Goal: Information Seeking & Learning: Learn about a topic

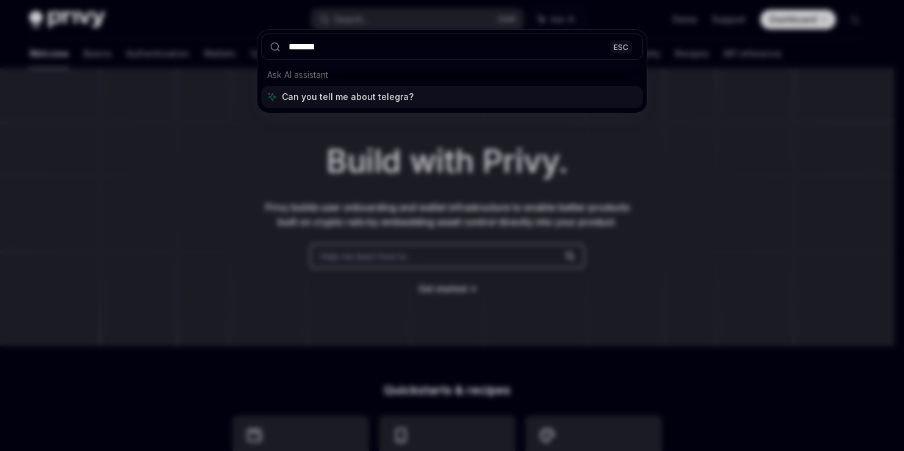
type input "********"
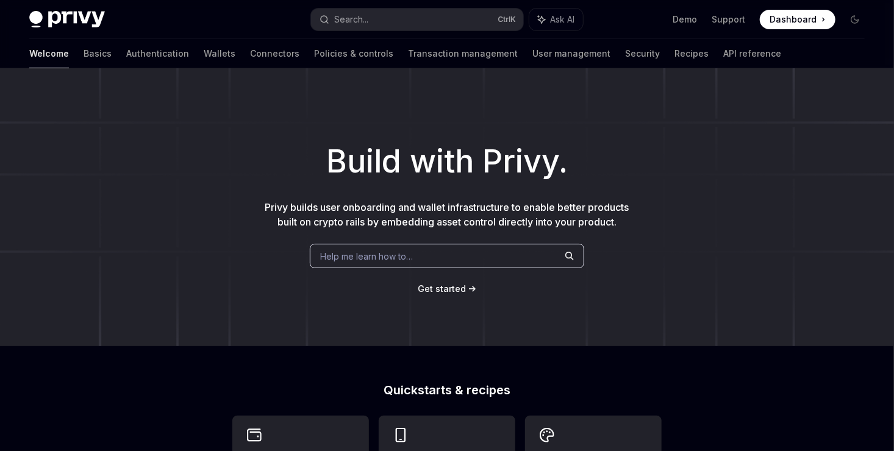
type textarea "*"
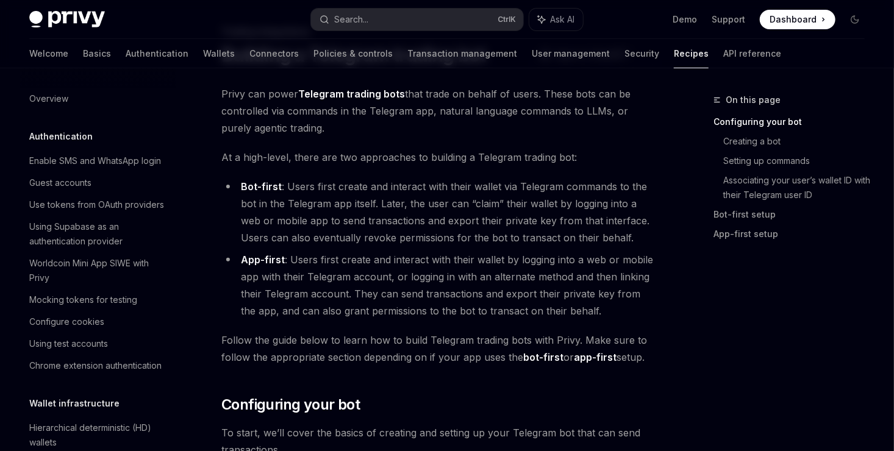
scroll to position [1314, 0]
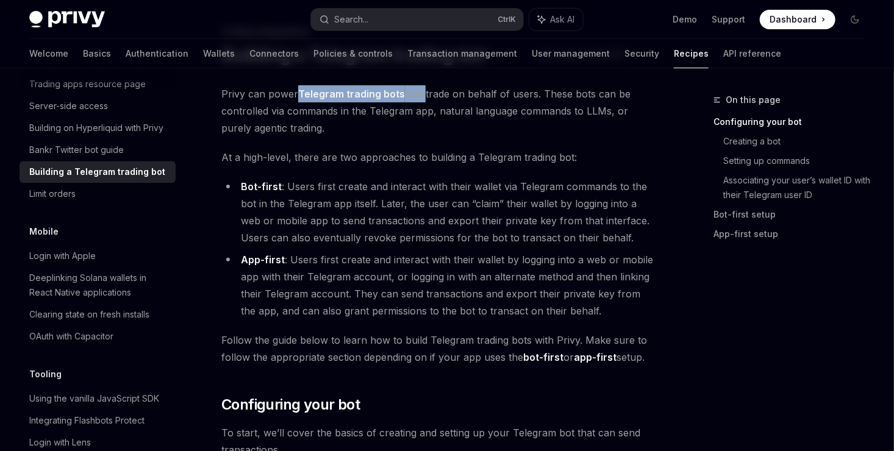
drag, startPoint x: 298, startPoint y: 98, endPoint x: 425, endPoint y: 95, distance: 126.9
click at [425, 95] on span "Privy can power Telegram trading bots that trade on behalf of users. These bots…" at bounding box center [439, 110] width 436 height 51
drag, startPoint x: 425, startPoint y: 95, endPoint x: 461, endPoint y: 96, distance: 36.0
click at [461, 96] on span "Privy can power Telegram trading bots that trade on behalf of users. These bots…" at bounding box center [439, 110] width 436 height 51
drag, startPoint x: 461, startPoint y: 96, endPoint x: 513, endPoint y: 100, distance: 52.0
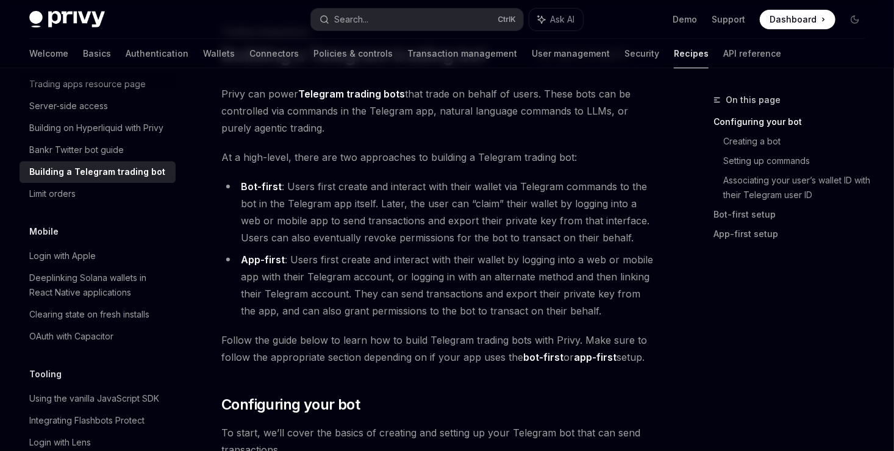
click at [508, 134] on span "Privy can power Telegram trading bots that trade on behalf of users. These bots…" at bounding box center [439, 110] width 436 height 51
drag, startPoint x: 543, startPoint y: 97, endPoint x: 552, endPoint y: 96, distance: 9.2
click at [552, 96] on span "Privy can power Telegram trading bots that trade on behalf of users. These bots…" at bounding box center [439, 110] width 436 height 51
drag, startPoint x: 611, startPoint y: 98, endPoint x: 632, endPoint y: 99, distance: 20.8
click at [632, 99] on span "Privy can power Telegram trading bots that trade on behalf of users. These bots…" at bounding box center [439, 110] width 436 height 51
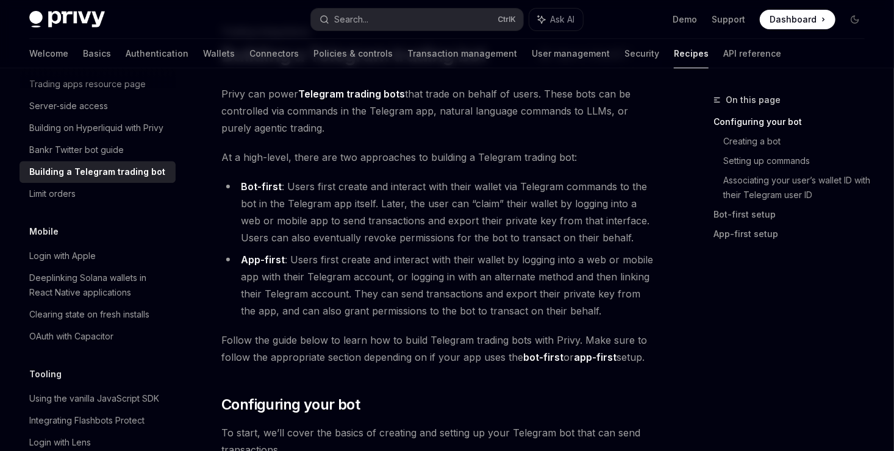
drag, startPoint x: 632, startPoint y: 99, endPoint x: 566, endPoint y: 146, distance: 81.8
drag, startPoint x: 224, startPoint y: 110, endPoint x: 345, endPoint y: 107, distance: 120.9
click at [345, 107] on span "Privy can power Telegram trading bots that trade on behalf of users. These bots…" at bounding box center [439, 110] width 436 height 51
drag, startPoint x: 345, startPoint y: 107, endPoint x: 311, endPoint y: 115, distance: 35.1
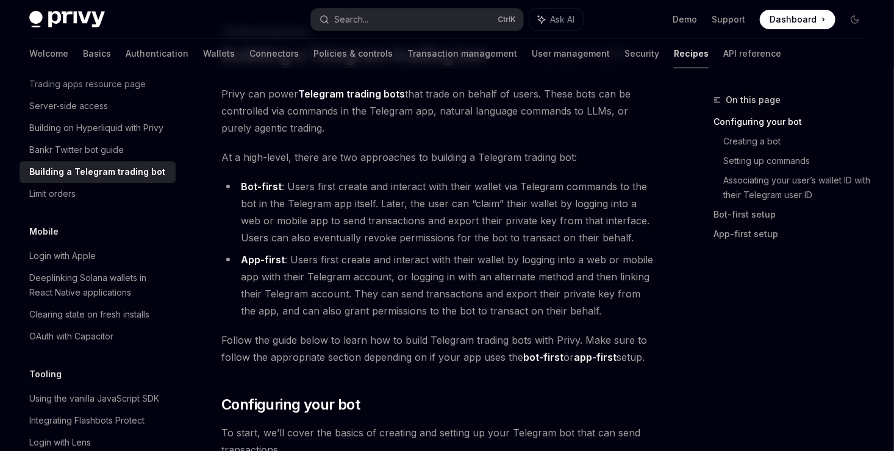
click at [347, 114] on span "Privy can power Telegram trading bots that trade on behalf of users. These bots…" at bounding box center [439, 110] width 436 height 51
click at [411, 110] on span "Privy can power Telegram trading bots that trade on behalf of users. These bots…" at bounding box center [439, 110] width 436 height 51
drag, startPoint x: 411, startPoint y: 110, endPoint x: 469, endPoint y: 107, distance: 58.6
click at [462, 115] on span "Privy can power Telegram trading bots that trade on behalf of users. These bots…" at bounding box center [439, 110] width 436 height 51
drag, startPoint x: 469, startPoint y: 107, endPoint x: 530, endPoint y: 102, distance: 60.6
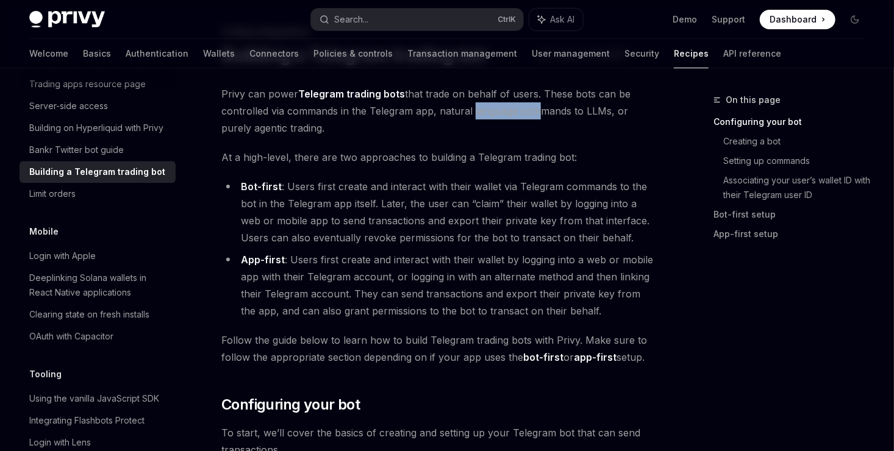
click at [530, 102] on span "Privy can power Telegram trading bots that trade on behalf of users. These bots…" at bounding box center [439, 110] width 436 height 51
drag, startPoint x: 530, startPoint y: 102, endPoint x: 614, endPoint y: 109, distance: 85.1
click at [614, 109] on span "Privy can power Telegram trading bots that trade on behalf of users. These bots…" at bounding box center [439, 110] width 436 height 51
click at [271, 134] on span "Privy can power Telegram trading bots that trade on behalf of users. These bots…" at bounding box center [439, 110] width 436 height 51
drag, startPoint x: 271, startPoint y: 134, endPoint x: 254, endPoint y: 159, distance: 30.1
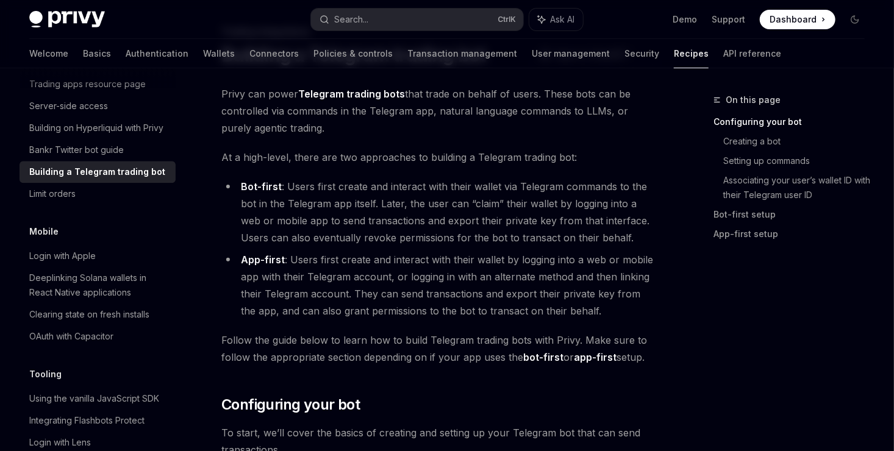
click at [275, 151] on span "At a high-level, there are two approaches to building a Telegram trading bot:" at bounding box center [439, 157] width 436 height 17
drag, startPoint x: 254, startPoint y: 159, endPoint x: 292, endPoint y: 165, distance: 38.9
click at [292, 165] on span "At a high-level, there are two approaches to building a Telegram trading bot:" at bounding box center [439, 157] width 436 height 17
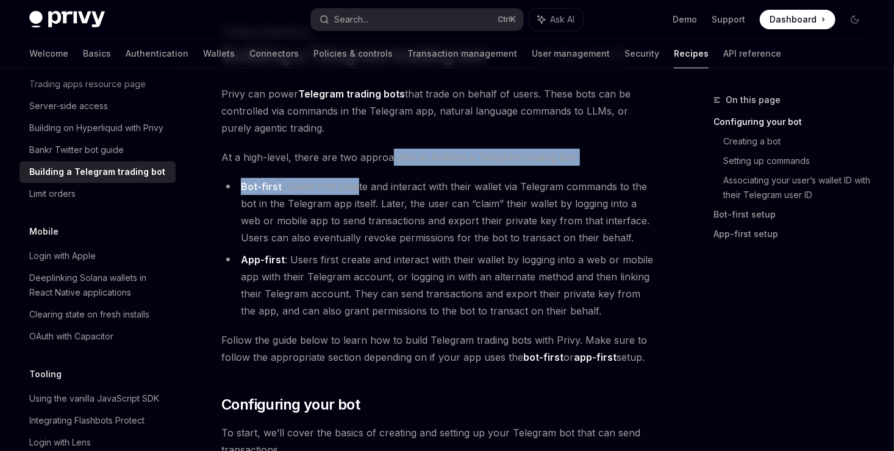
drag, startPoint x: 292, startPoint y: 165, endPoint x: 389, endPoint y: 162, distance: 97.1
drag, startPoint x: 389, startPoint y: 162, endPoint x: 410, endPoint y: 161, distance: 20.8
click at [410, 161] on span "At a high-level, there are two approaches to building a Telegram trading bot:" at bounding box center [439, 157] width 436 height 17
click at [430, 157] on span "At a high-level, there are two approaches to building a Telegram trading bot:" at bounding box center [439, 157] width 436 height 17
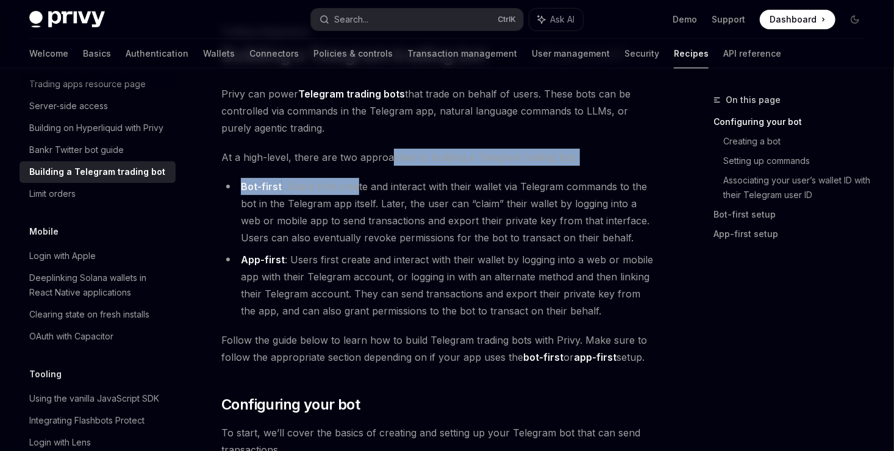
click at [444, 162] on span "At a high-level, there are two approaches to building a Telegram trading bot:" at bounding box center [439, 157] width 436 height 17
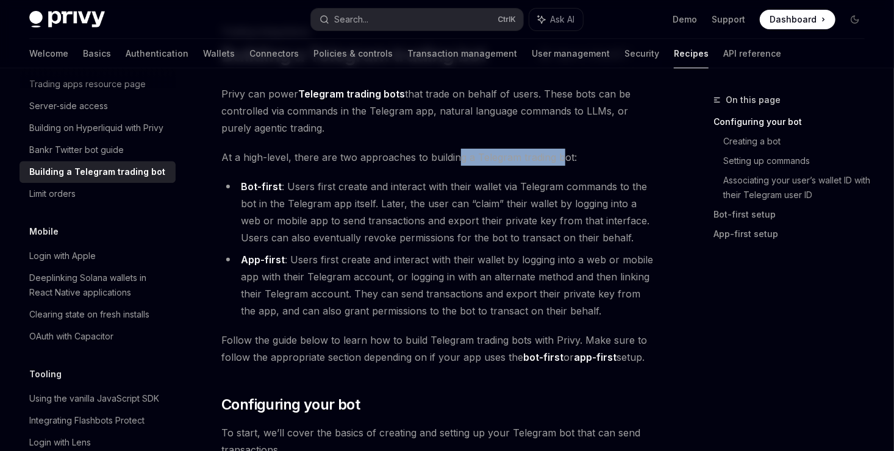
drag, startPoint x: 455, startPoint y: 159, endPoint x: 567, endPoint y: 159, distance: 112.3
click at [567, 159] on span "At a high-level, there are two approaches to building a Telegram trading bot:" at bounding box center [439, 157] width 436 height 17
drag, startPoint x: 567, startPoint y: 159, endPoint x: 419, endPoint y: 199, distance: 153.0
click at [525, 189] on li "Bot-first : Users first create and interact with their wallet via Telegram comm…" at bounding box center [439, 212] width 436 height 68
drag, startPoint x: 306, startPoint y: 186, endPoint x: 352, endPoint y: 181, distance: 46.6
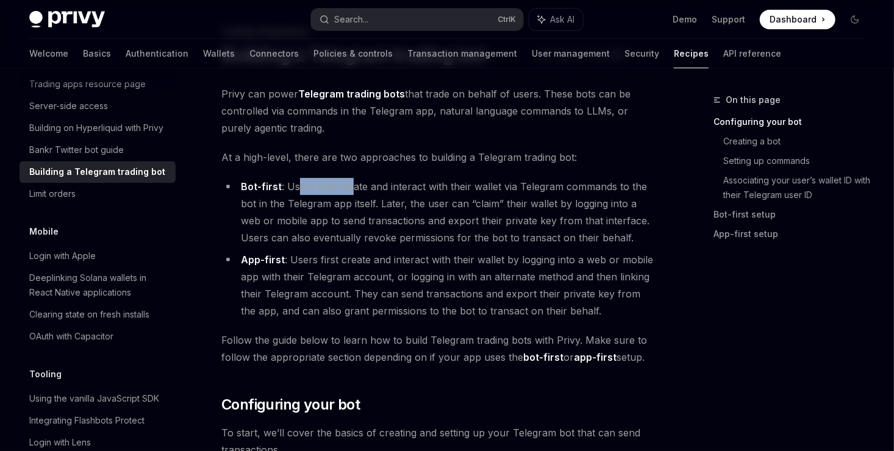
click at [352, 181] on li "Bot-first : Users first create and interact with their wallet via Telegram comm…" at bounding box center [439, 212] width 436 height 68
drag, startPoint x: 352, startPoint y: 181, endPoint x: 484, endPoint y: 248, distance: 148.2
click at [484, 248] on ul "Bot-first : Users first create and interact with their wallet via Telegram comm…" at bounding box center [439, 249] width 436 height 142
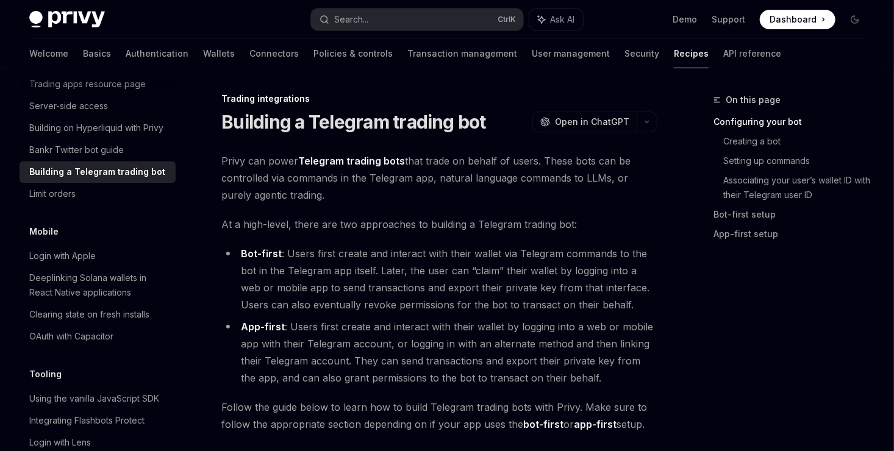
scroll to position [0, 0]
click at [368, 14] on div "Search..." at bounding box center [351, 19] width 34 height 15
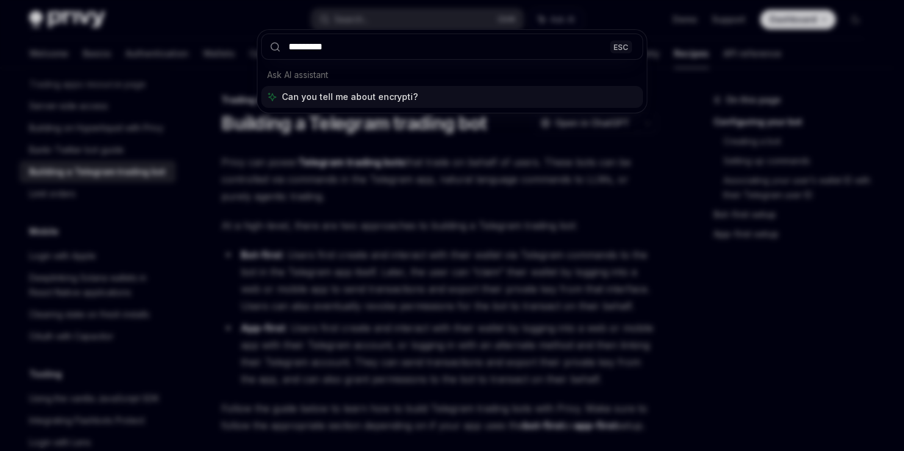
type input "**********"
type input "******"
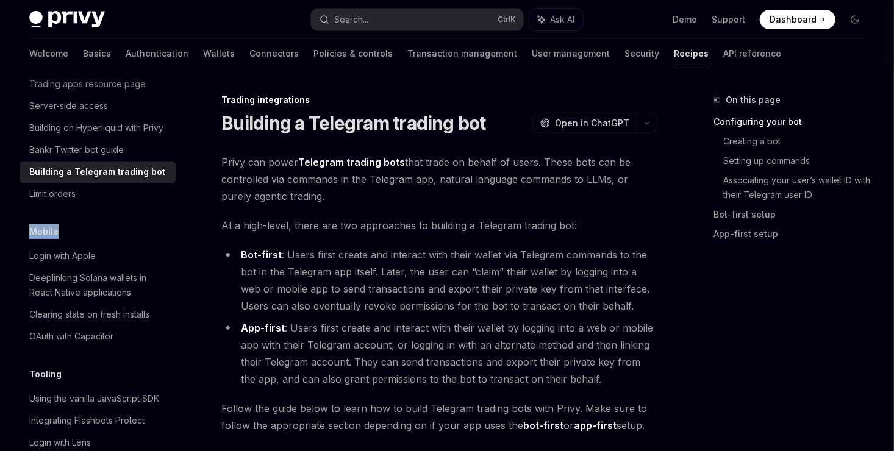
click at [49, 239] on h5 "Mobile" at bounding box center [43, 232] width 29 height 15
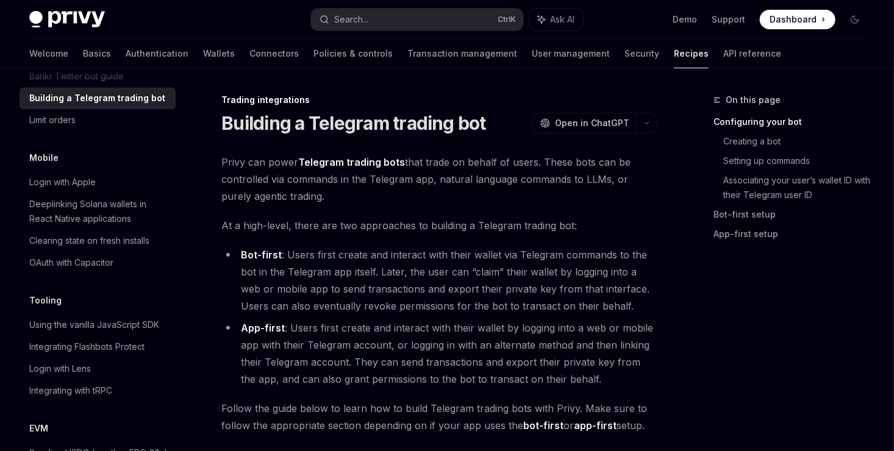
scroll to position [1384, 0]
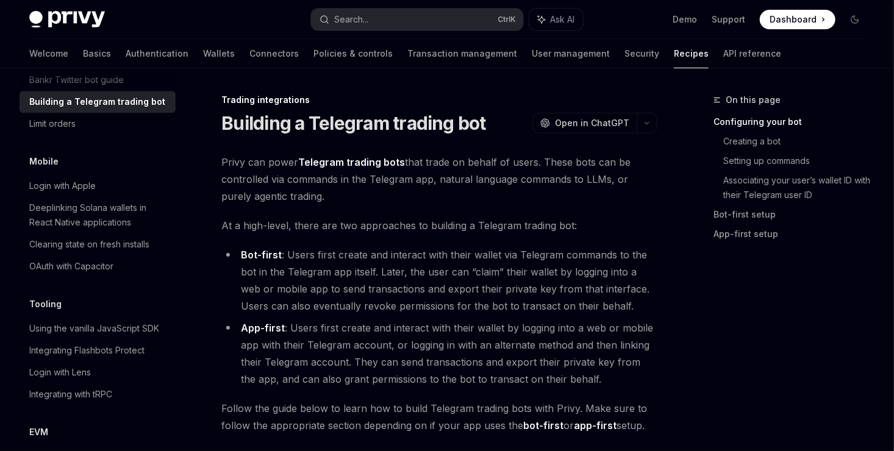
click at [336, 309] on li "Bot-first : Users first create and interact with their wallet via Telegram comm…" at bounding box center [439, 280] width 436 height 68
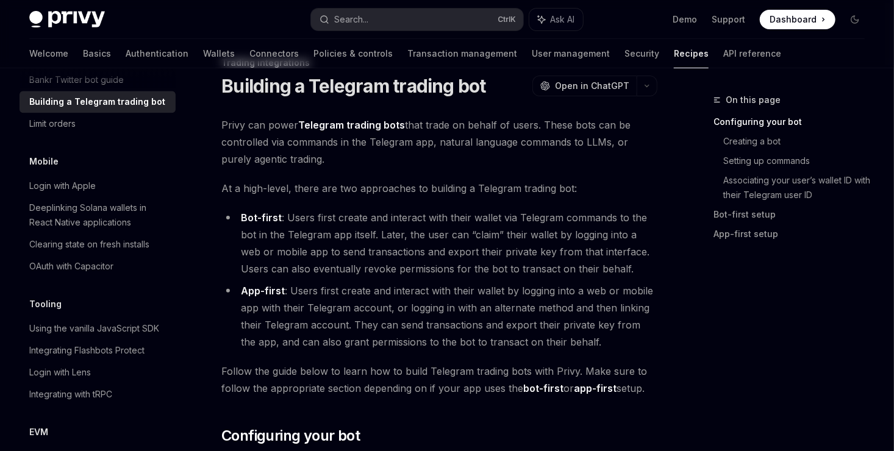
scroll to position [38, 0]
click at [508, 228] on li "Bot-first : Users first create and interact with their wallet via Telegram comm…" at bounding box center [439, 242] width 436 height 68
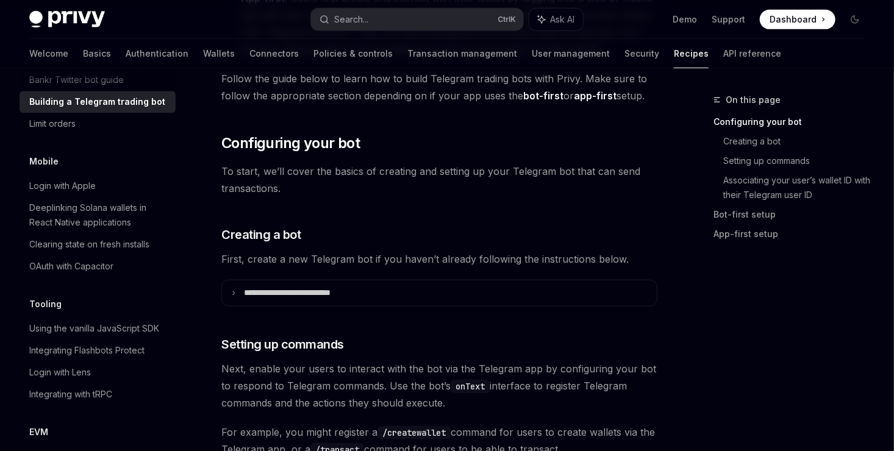
scroll to position [329, 0]
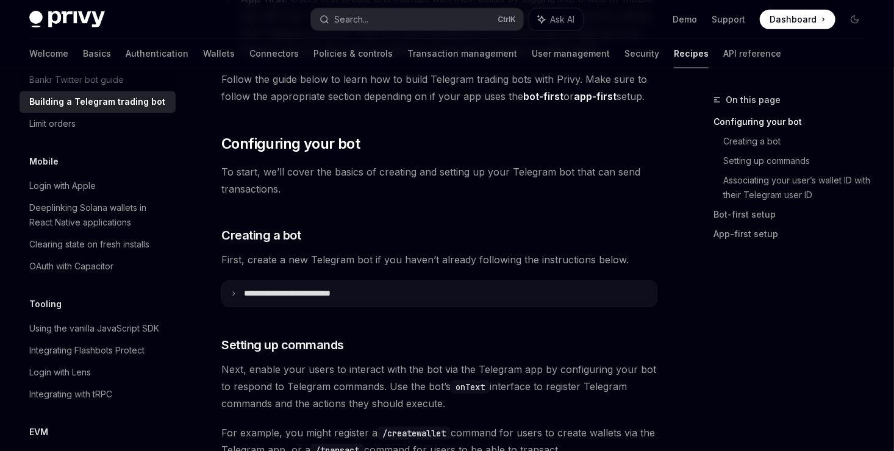
click at [282, 282] on summary "**********" at bounding box center [439, 294] width 435 height 26
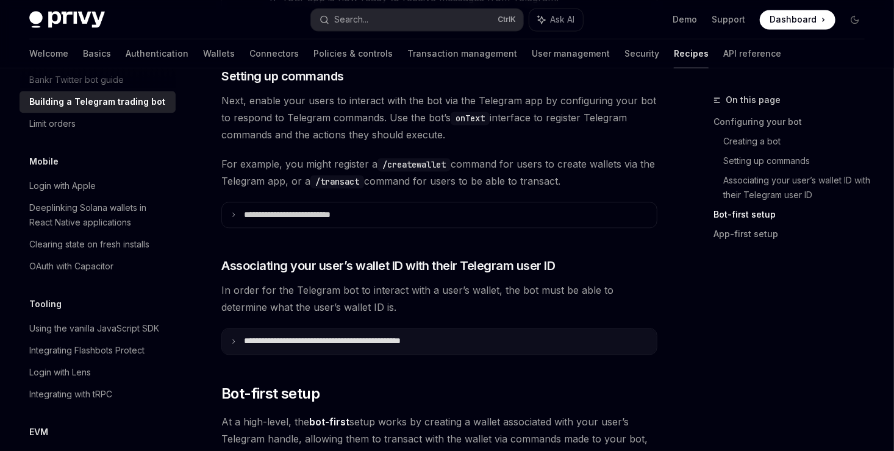
scroll to position [1218, 0]
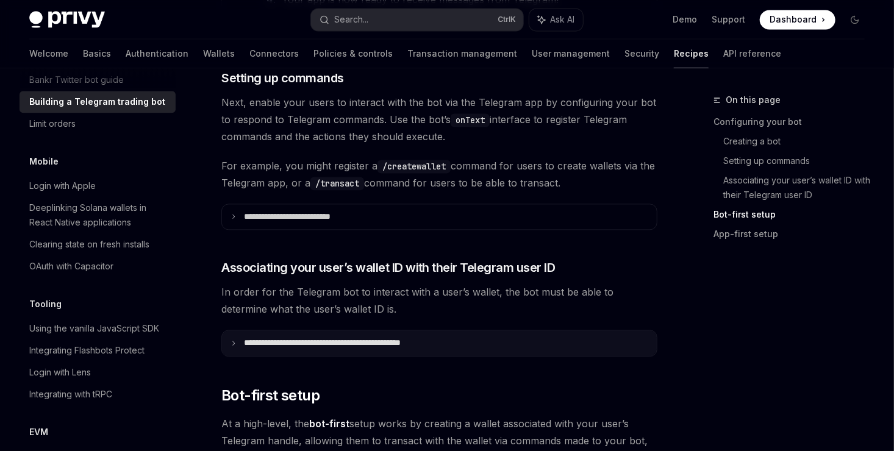
click at [379, 349] on p "**********" at bounding box center [348, 343] width 209 height 11
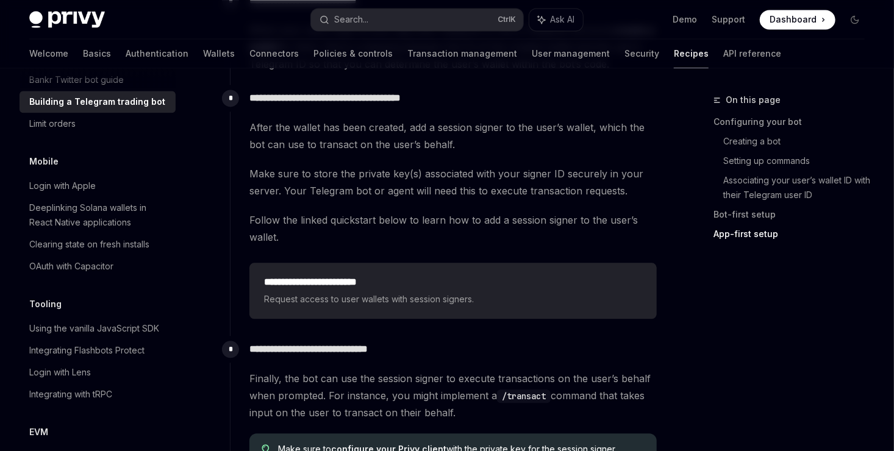
scroll to position [3385, 0]
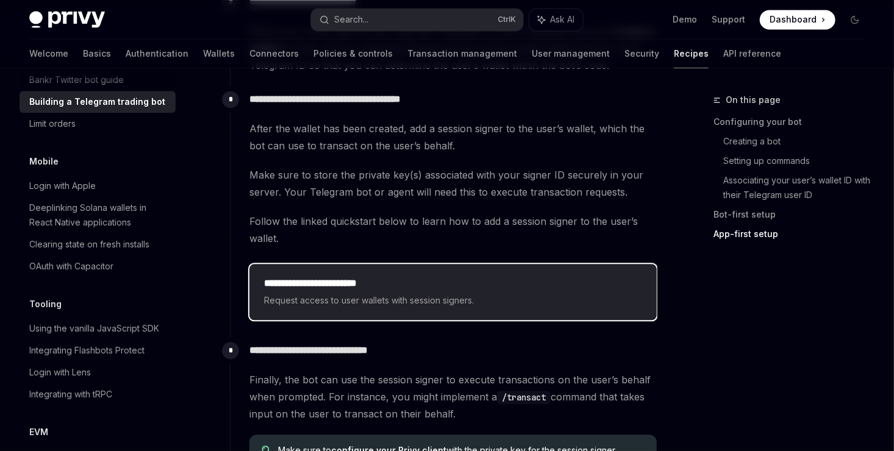
click at [475, 293] on span "Request access to user wallets with session signers." at bounding box center [453, 300] width 378 height 15
type textarea "*"
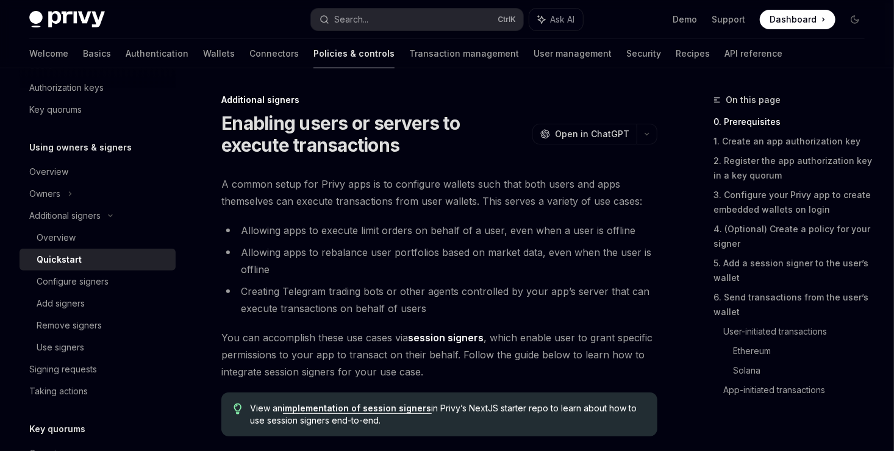
scroll to position [395, 0]
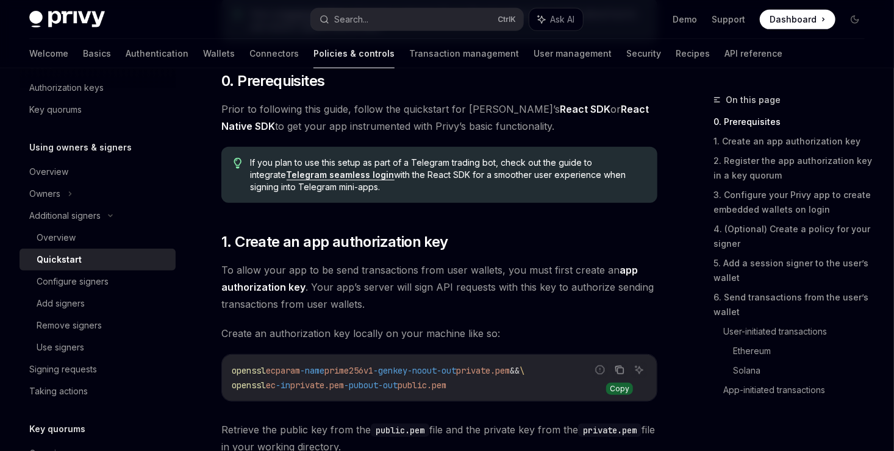
click at [623, 370] on icon "Copy the contents from the code block" at bounding box center [620, 370] width 10 height 10
click at [362, 29] on button "Search... Ctrl K" at bounding box center [417, 20] width 212 height 22
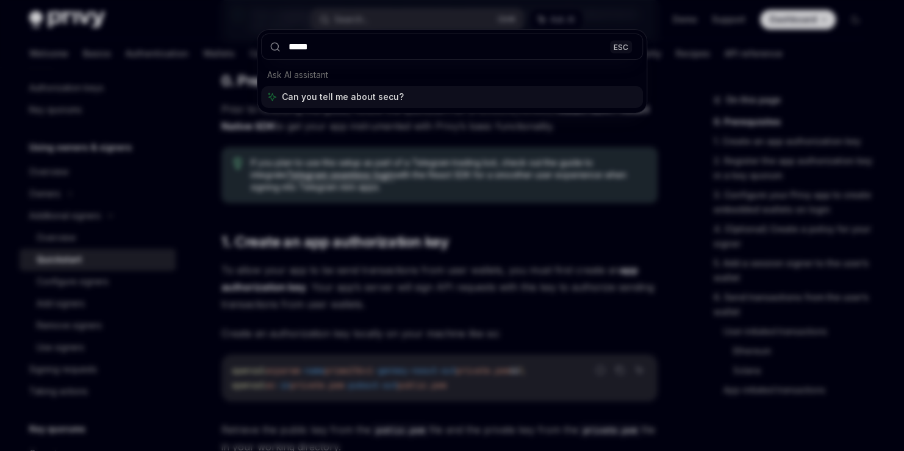
type input "******"
type input "*******"
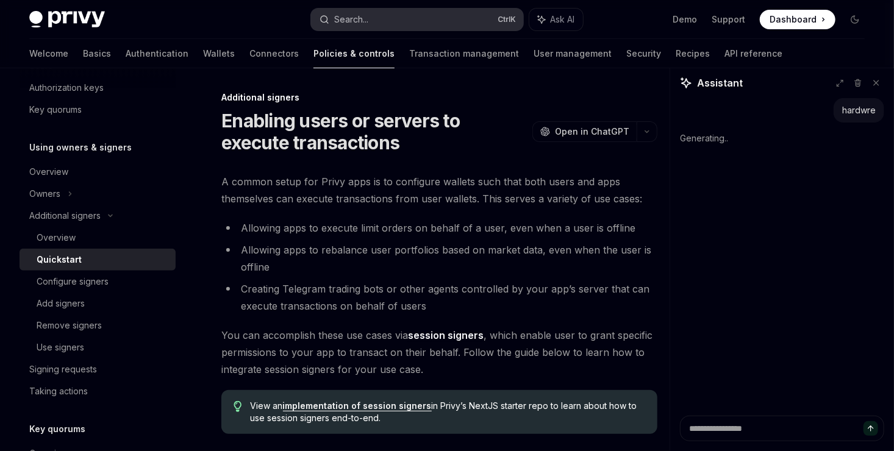
scroll to position [0, 0]
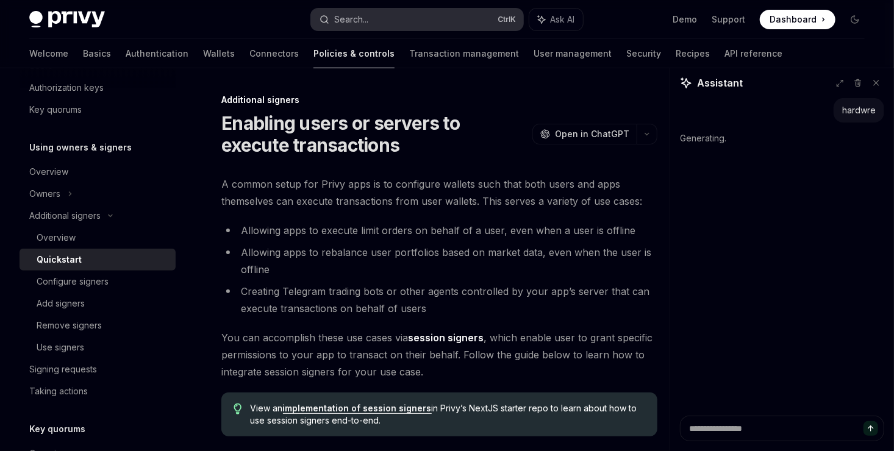
click at [362, 17] on div "Search..." at bounding box center [351, 19] width 34 height 15
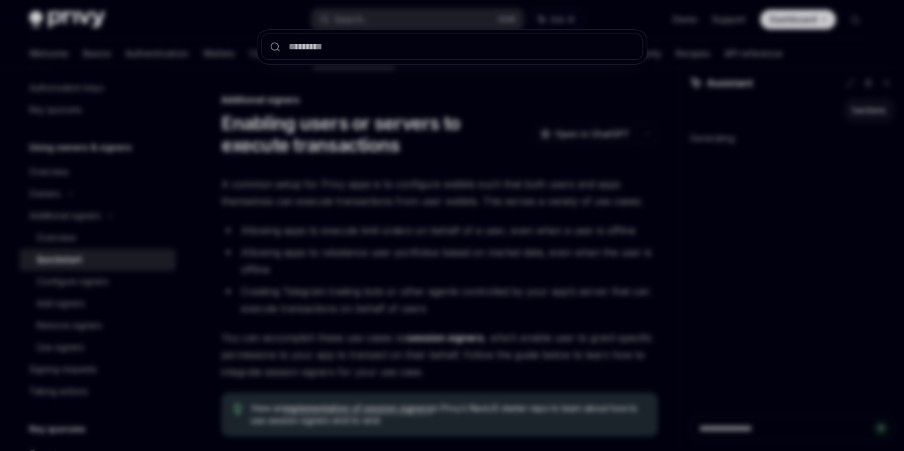
type textarea "*"
type input "*"
type textarea "*"
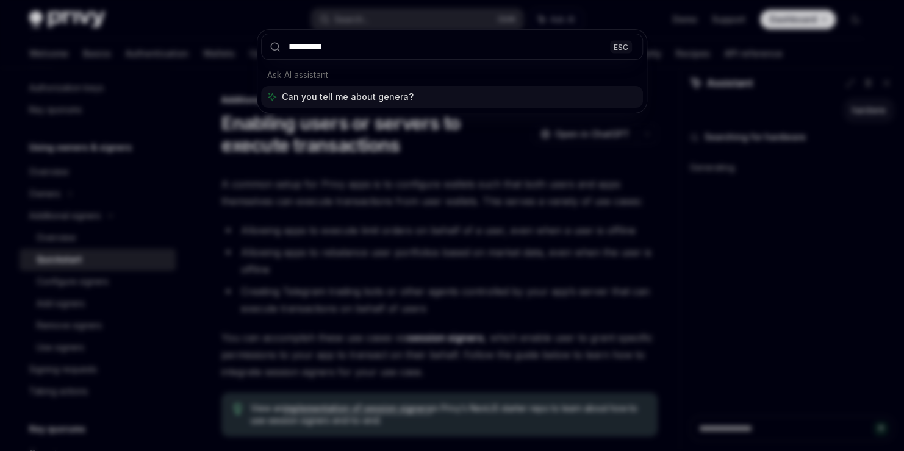
type input "**********"
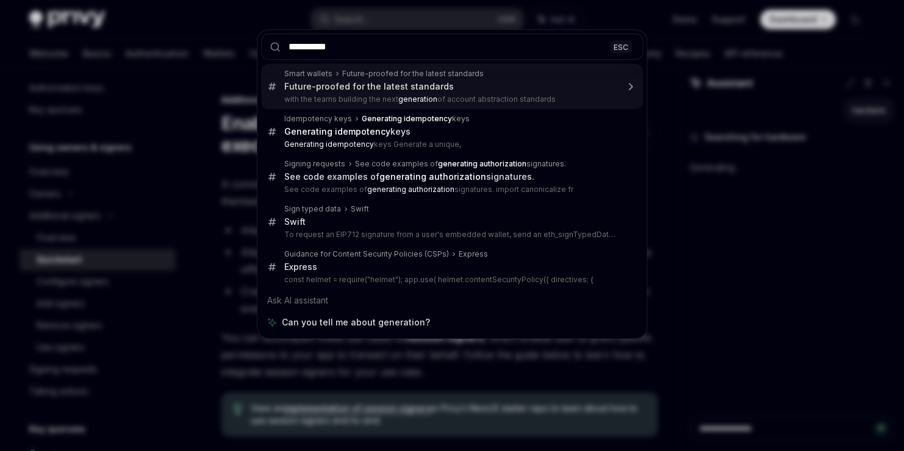
type textarea "*"
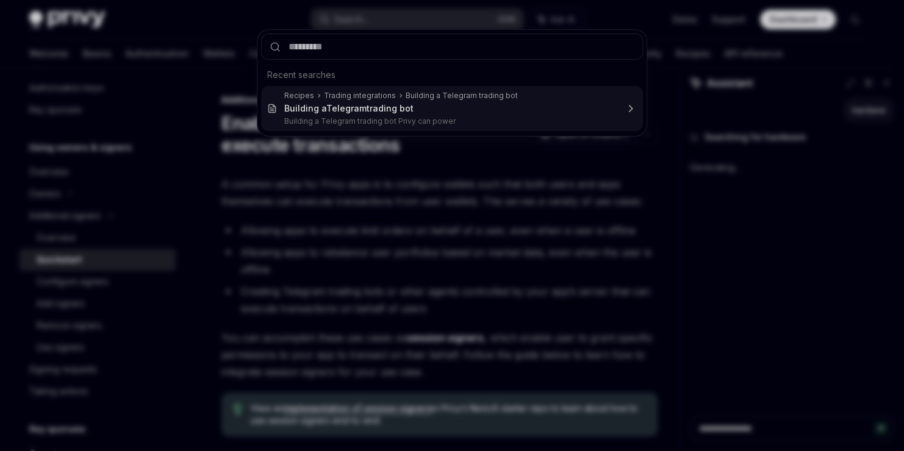
type input "*"
type textarea "*"
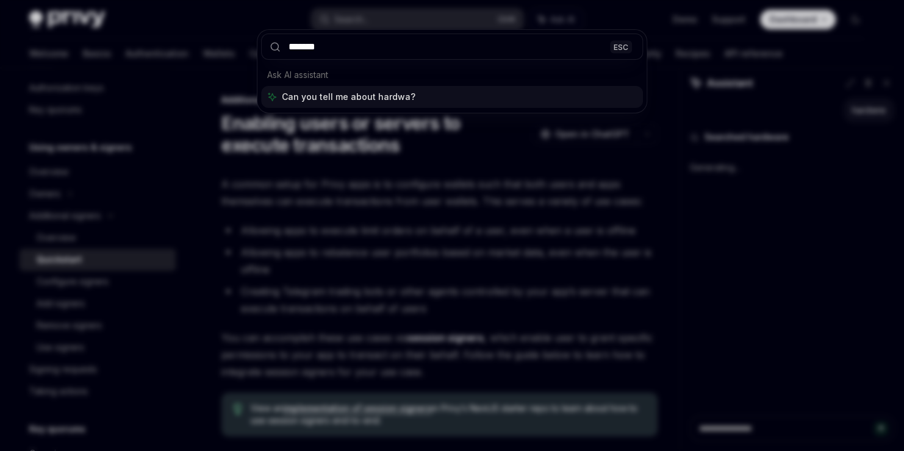
type input "********"
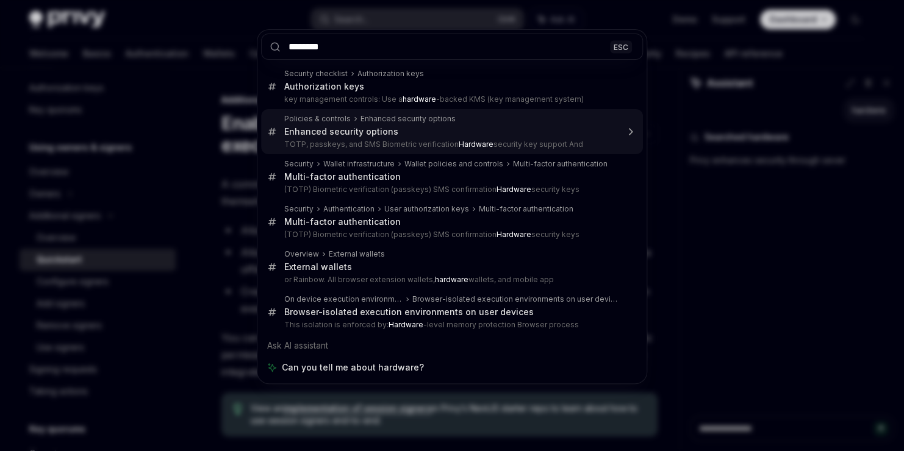
type textarea "*"
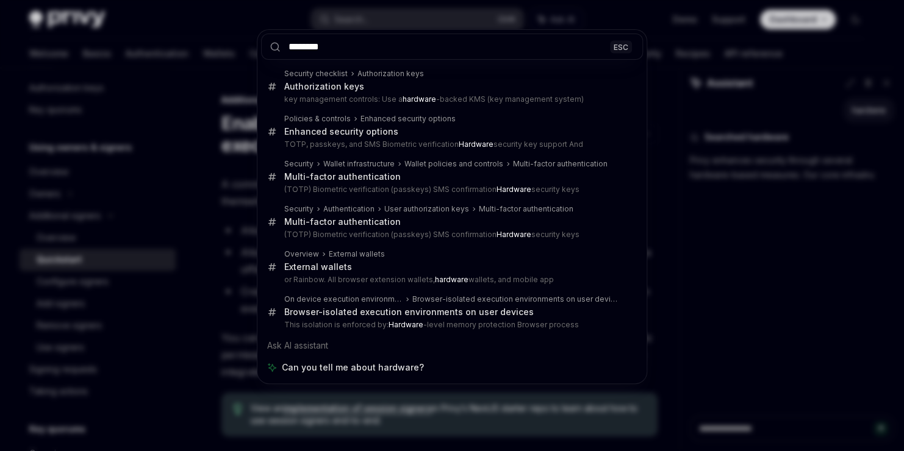
type input "********"
type textarea "*"
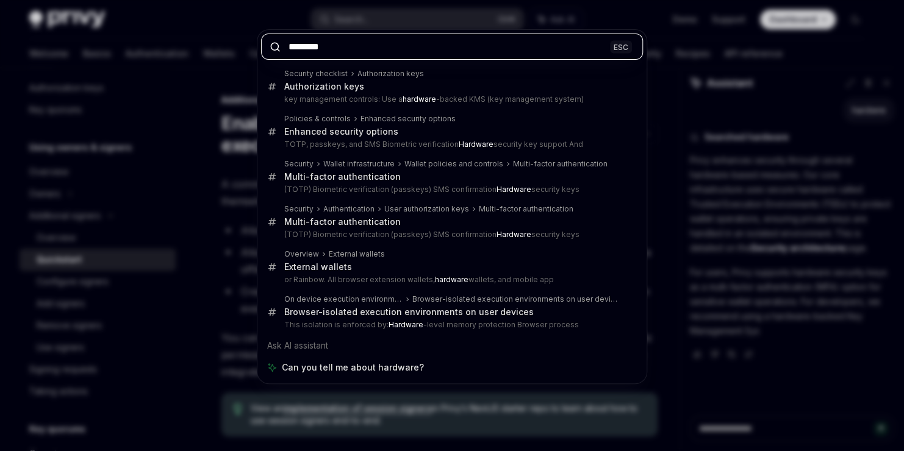
drag, startPoint x: 330, startPoint y: 48, endPoint x: 230, endPoint y: 49, distance: 100.1
click at [230, 49] on div "******** ESC Security checklist Authorization keys Authorization keys key manag…" at bounding box center [452, 225] width 904 height 451
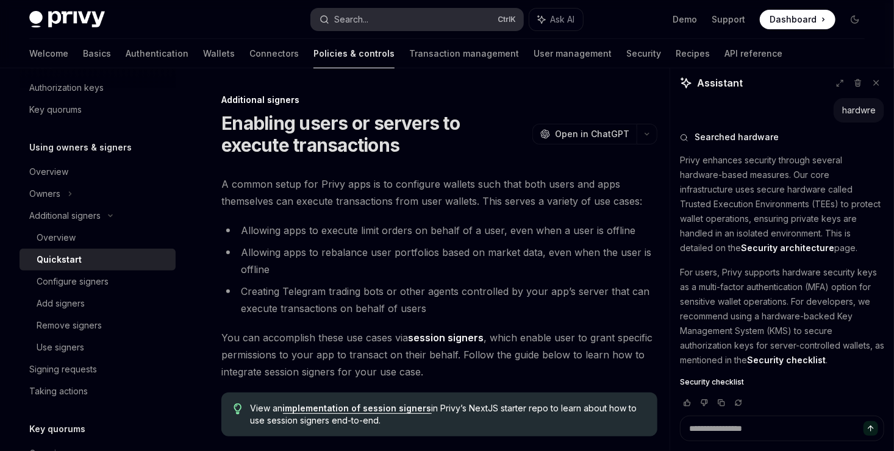
click at [390, 18] on button "Search... Ctrl K" at bounding box center [417, 20] width 212 height 22
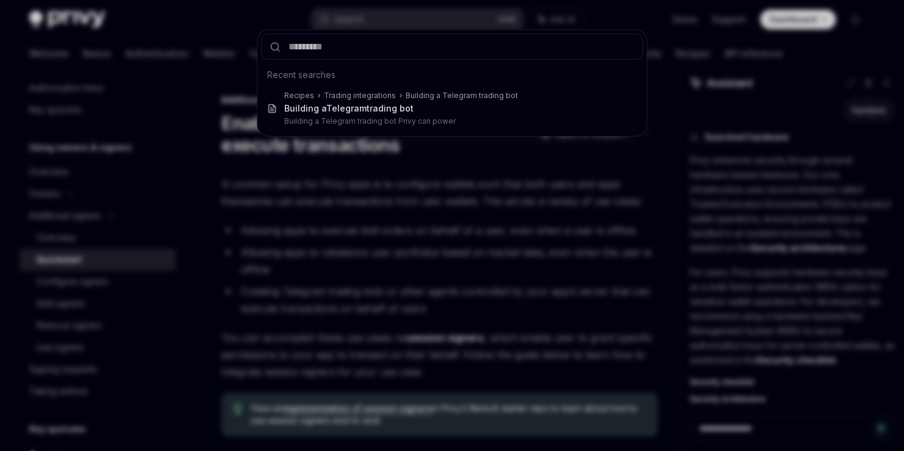
type textarea "*"
type input "**********"
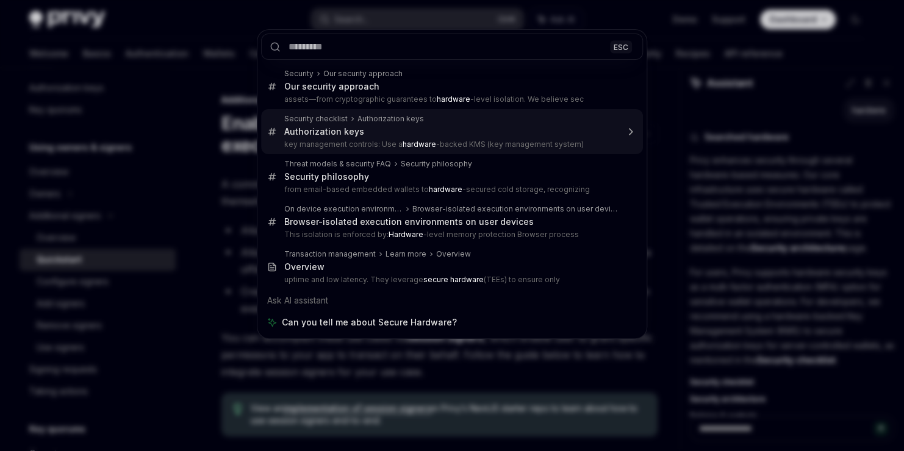
type textarea "*"
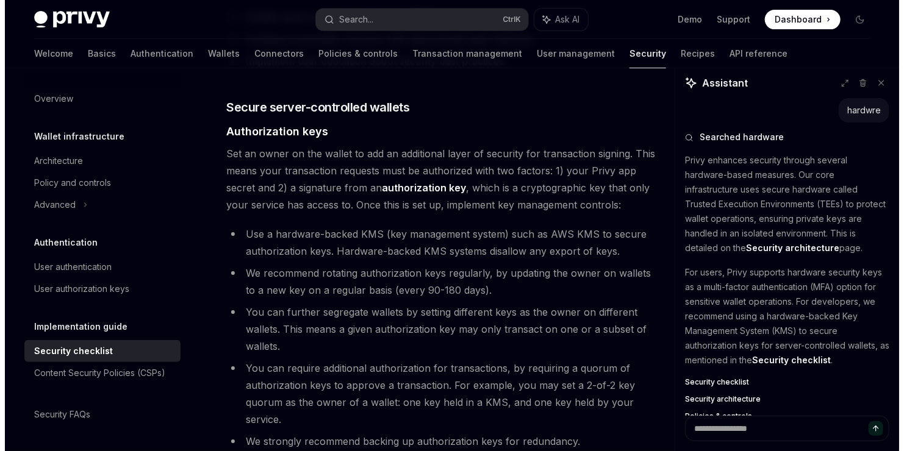
scroll to position [1938, 0]
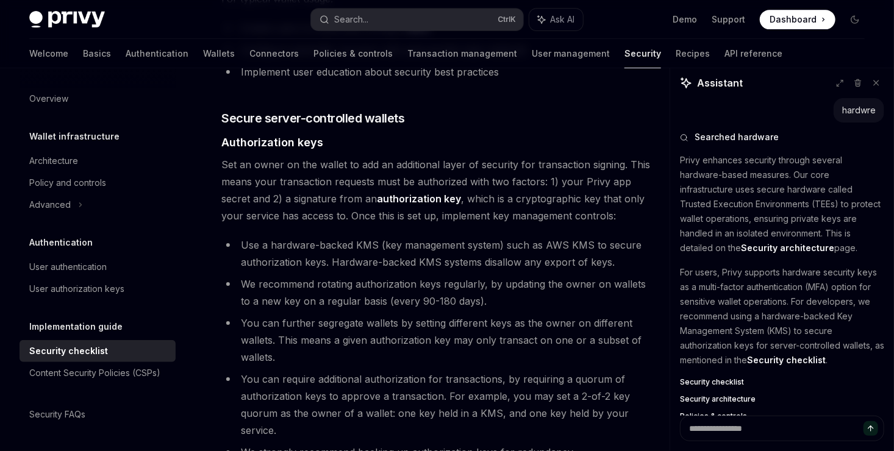
click at [686, 197] on p "Privy enhances security through several hardware-based measures. Our core infra…" at bounding box center [782, 204] width 204 height 102
click at [694, 206] on p "Privy enhances security through several hardware-based measures. Our core infra…" at bounding box center [782, 204] width 204 height 102
click at [718, 200] on p "Privy enhances security through several hardware-based measures. Our core infra…" at bounding box center [782, 204] width 204 height 102
click at [430, 242] on li "Use a hardware-backed KMS (key management system) such as AWS KMS to secure aut…" at bounding box center [439, 254] width 436 height 34
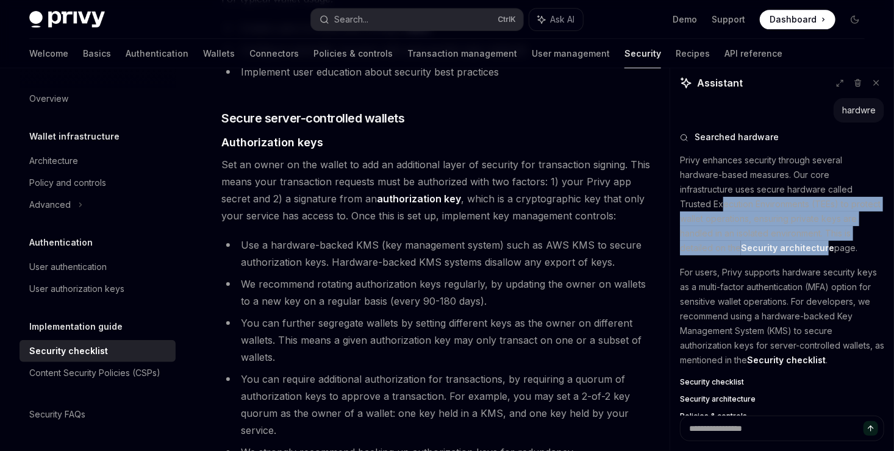
drag, startPoint x: 730, startPoint y: 204, endPoint x: 823, endPoint y: 251, distance: 104.5
click at [823, 251] on p "Privy enhances security through several hardware-based measures. Our core infra…" at bounding box center [782, 204] width 204 height 102
drag, startPoint x: 823, startPoint y: 251, endPoint x: 761, endPoint y: 243, distance: 62.7
click at [761, 243] on strong "Security architecture" at bounding box center [787, 248] width 93 height 10
click at [735, 229] on p "Privy enhances security through several hardware-based measures. Our core infra…" at bounding box center [782, 204] width 204 height 102
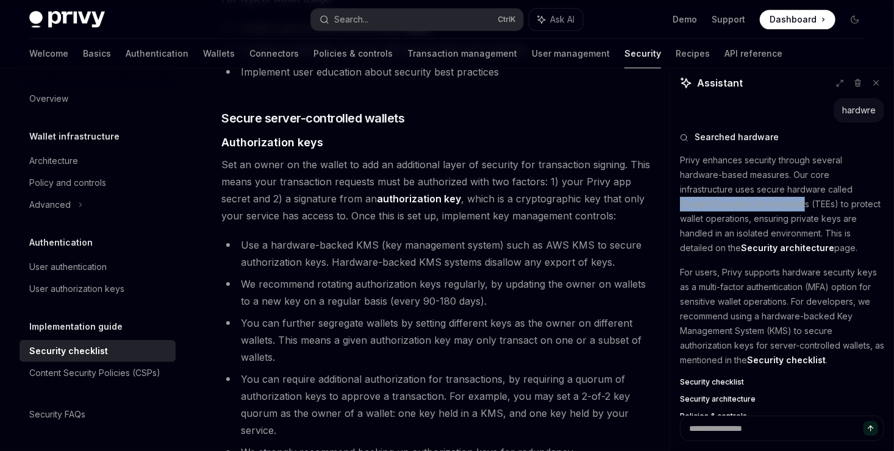
drag, startPoint x: 741, startPoint y: 206, endPoint x: 807, endPoint y: 205, distance: 66.5
click at [807, 205] on p "Privy enhances security through several hardware-based measures. Our core infra…" at bounding box center [782, 204] width 204 height 102
click at [391, 19] on button "Search... Ctrl K" at bounding box center [417, 20] width 212 height 22
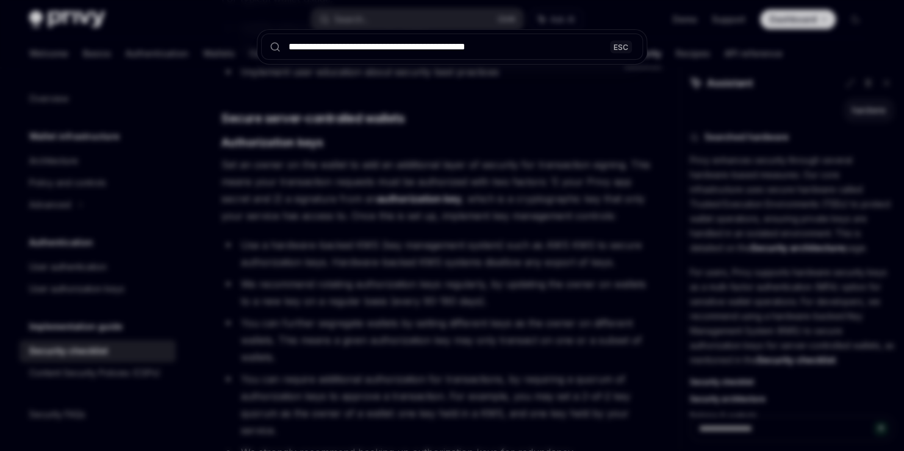
type input "**********"
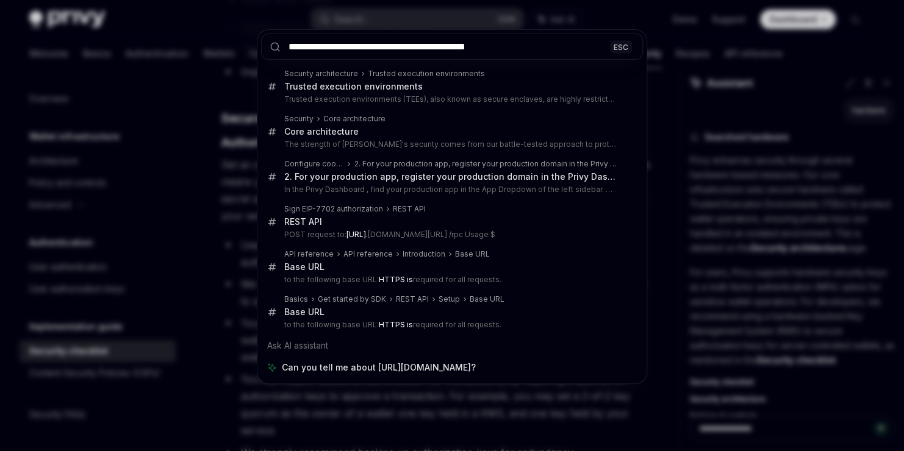
click at [380, 23] on div "**********" at bounding box center [452, 225] width 904 height 451
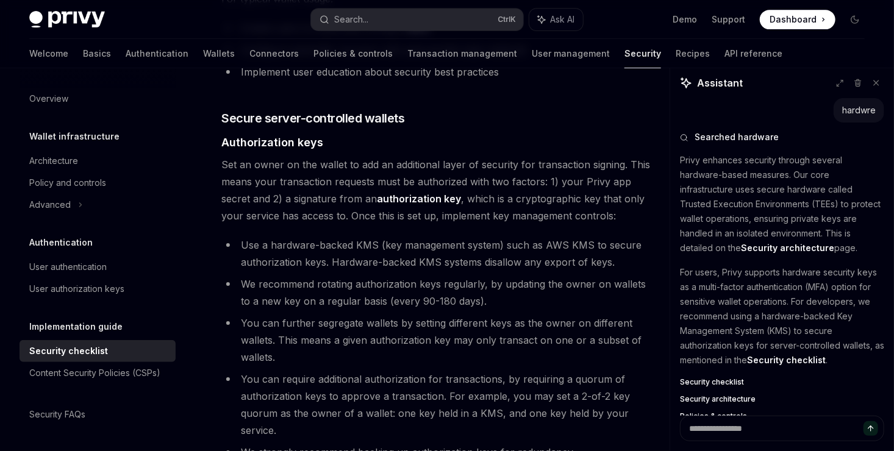
click at [379, 22] on button "Search... Ctrl K" at bounding box center [417, 20] width 212 height 22
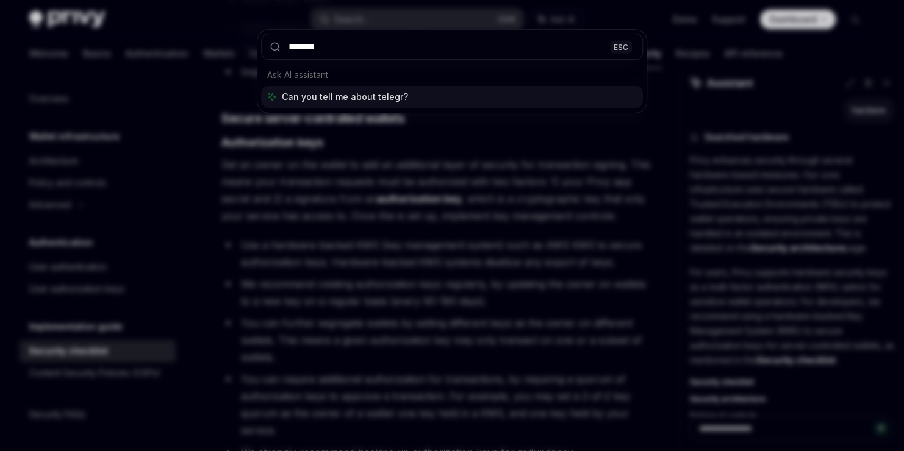
type input "********"
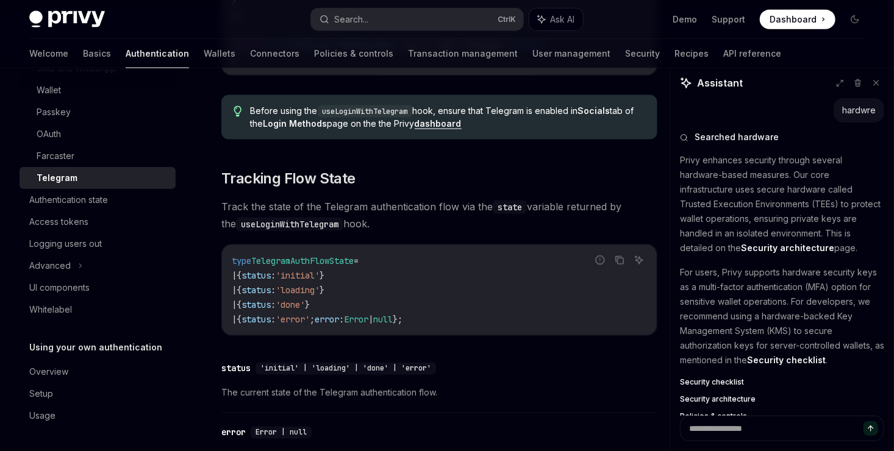
scroll to position [757, 0]
click at [724, 41] on link "API reference" at bounding box center [753, 53] width 58 height 29
type textarea "*"
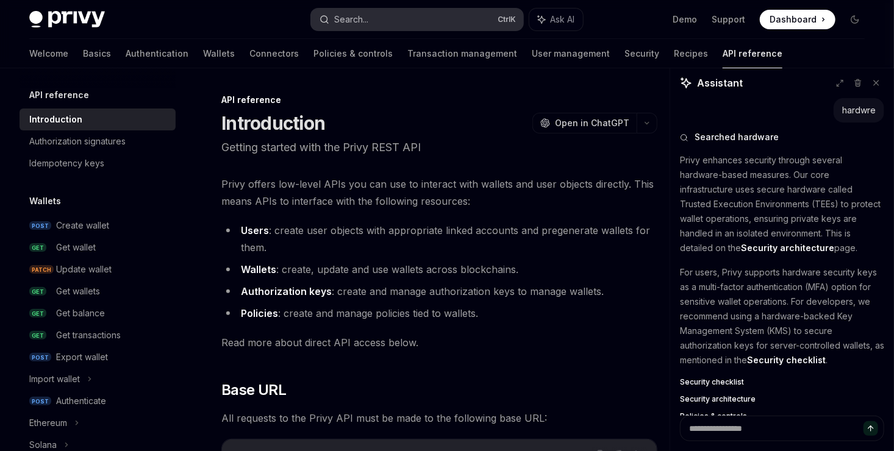
click at [384, 20] on button "Search... Ctrl K" at bounding box center [417, 20] width 212 height 22
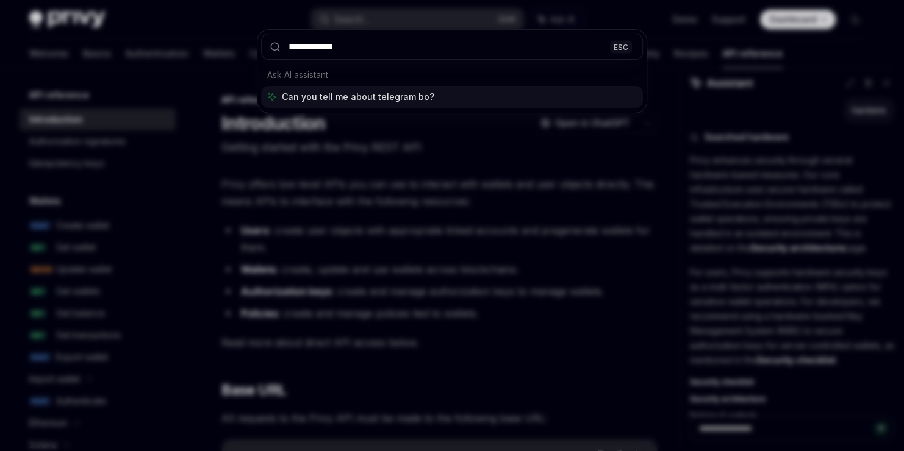
type input "**********"
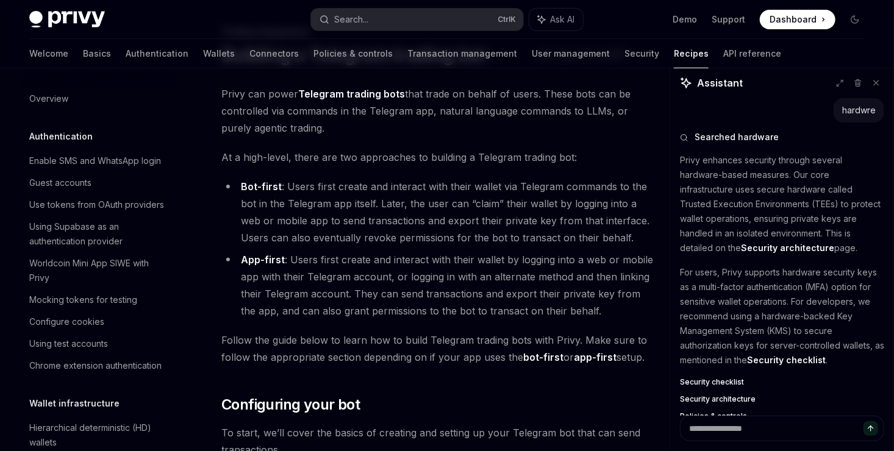
scroll to position [1314, 0]
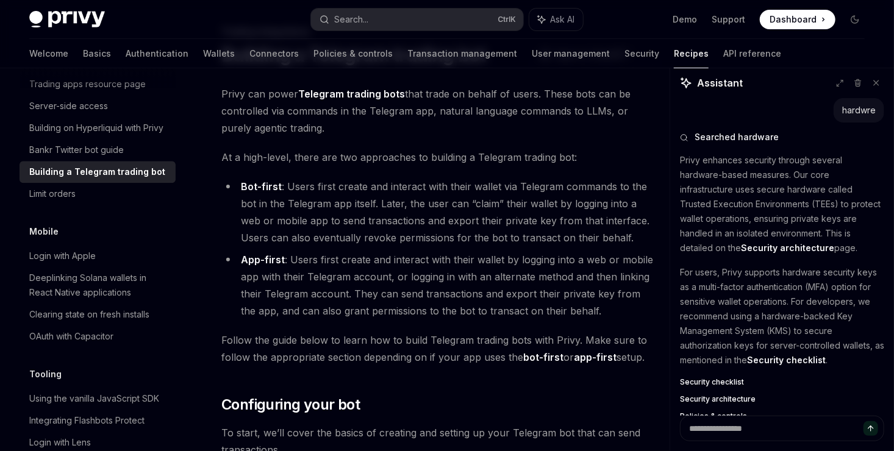
type textarea "*"
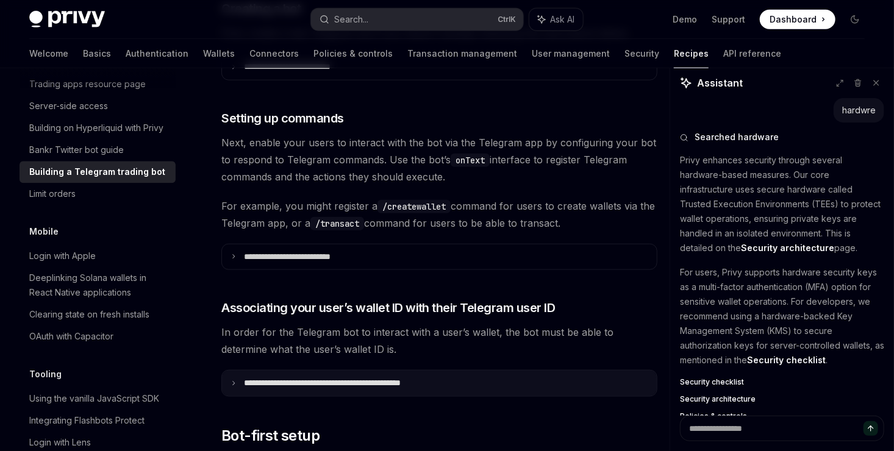
scroll to position [566, 0]
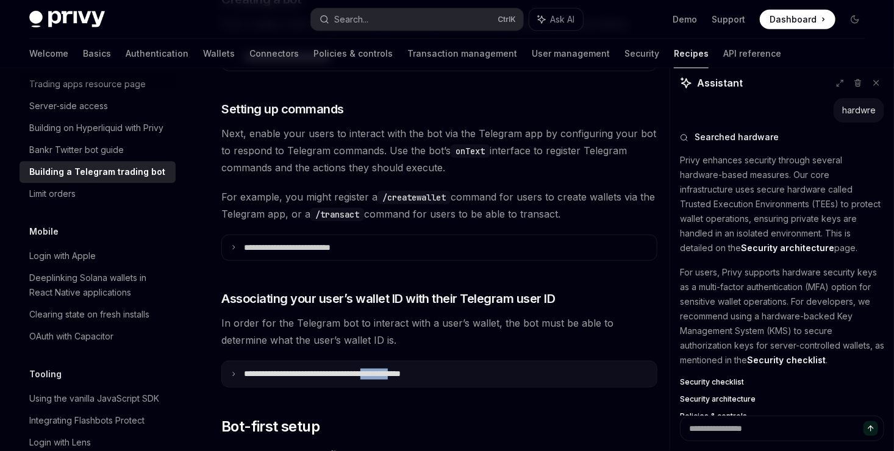
click at [395, 366] on summary "**********" at bounding box center [439, 375] width 435 height 26
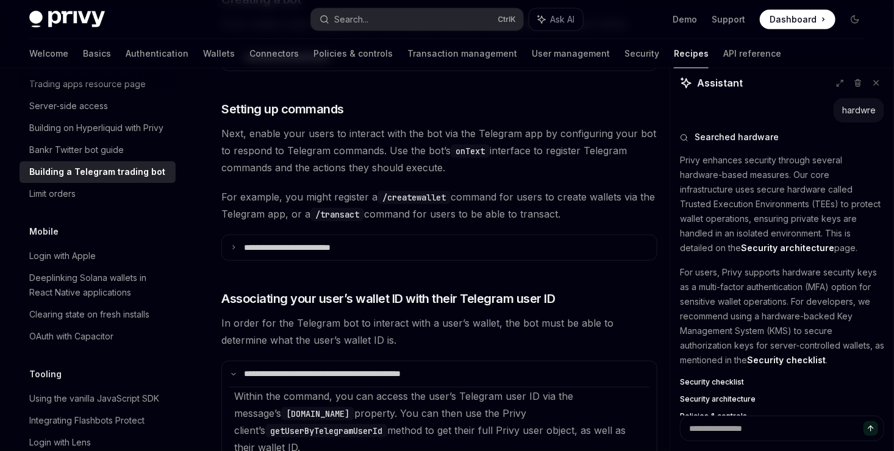
drag, startPoint x: 395, startPoint y: 366, endPoint x: 465, endPoint y: 393, distance: 75.1
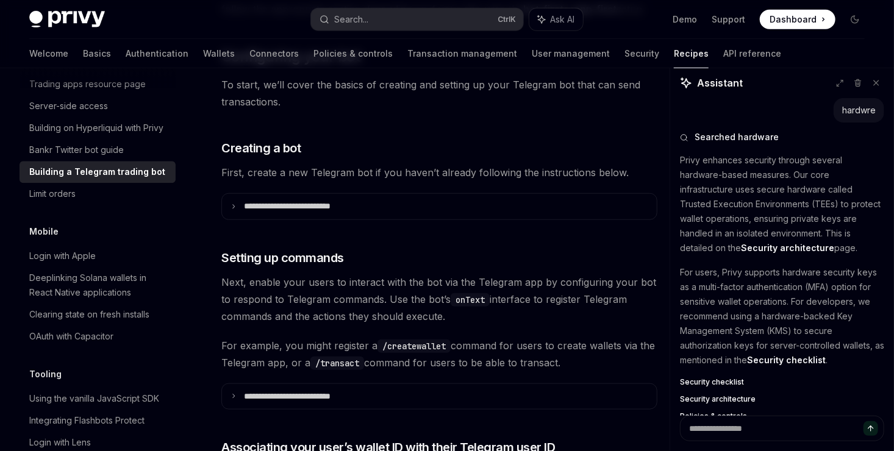
scroll to position [421, 0]
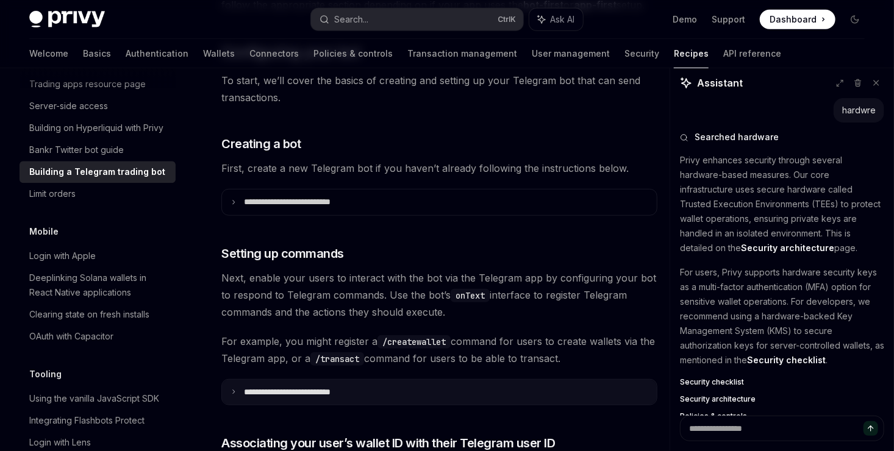
click at [409, 391] on summary "**********" at bounding box center [439, 393] width 435 height 26
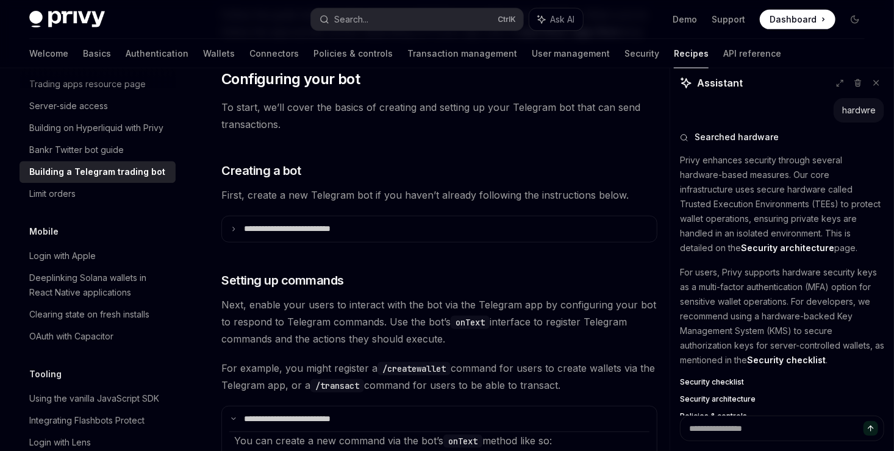
scroll to position [365, 0]
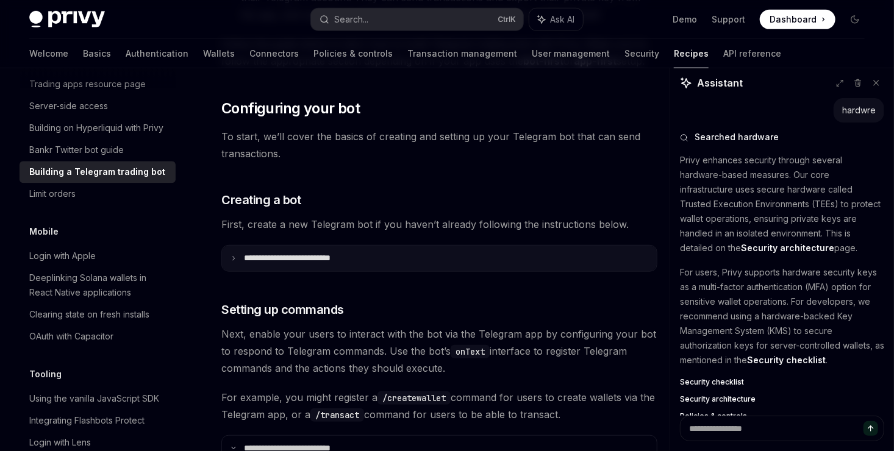
click at [451, 269] on summary "**********" at bounding box center [439, 259] width 435 height 26
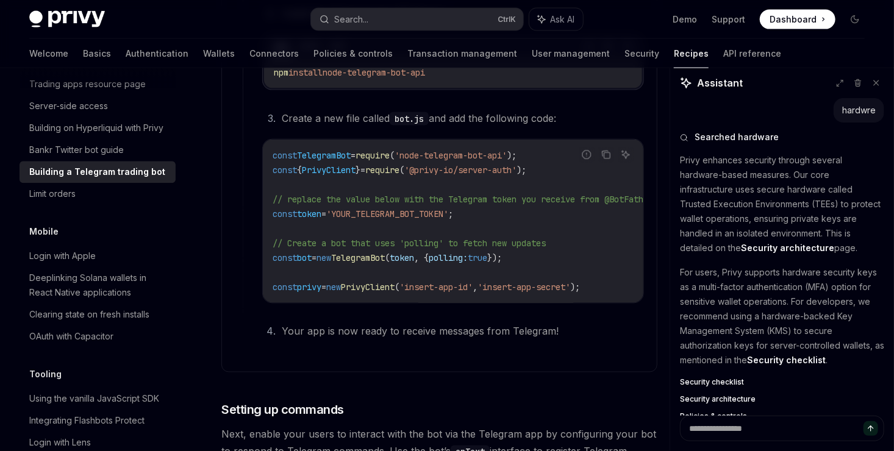
scroll to position [886, 0]
click at [517, 170] on span "'@privy-io/server-auth'" at bounding box center [460, 170] width 112 height 11
drag, startPoint x: 540, startPoint y: 170, endPoint x: 433, endPoint y: 168, distance: 107.4
click at [433, 168] on span "'@privy-io/server-auth'" at bounding box center [460, 170] width 112 height 11
copy span "@privy-io/server-auth'"
